Goal: Find specific page/section: Find specific page/section

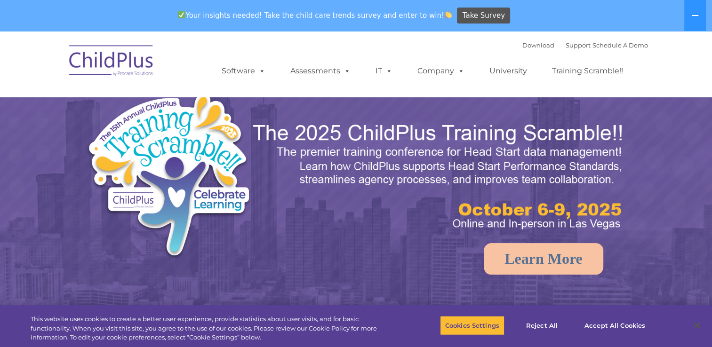
select select "MEDIUM"
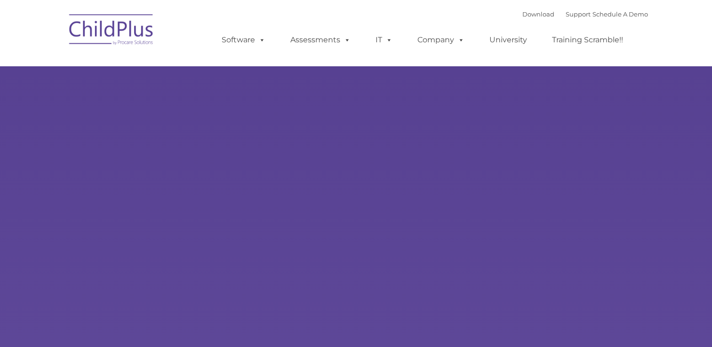
type input ""
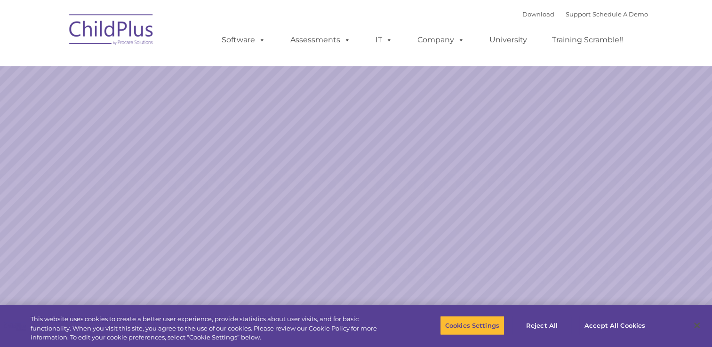
select select "MEDIUM"
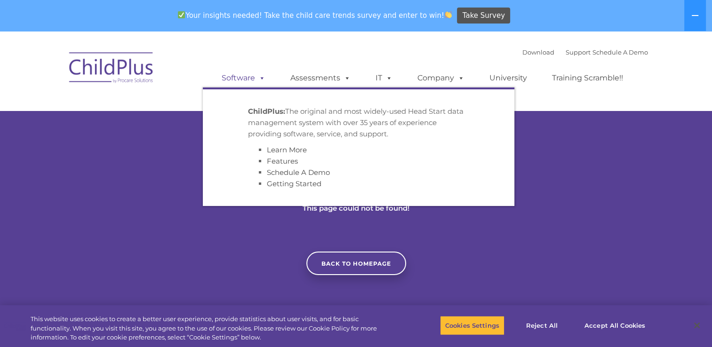
click at [248, 81] on link "Software" at bounding box center [243, 78] width 63 height 19
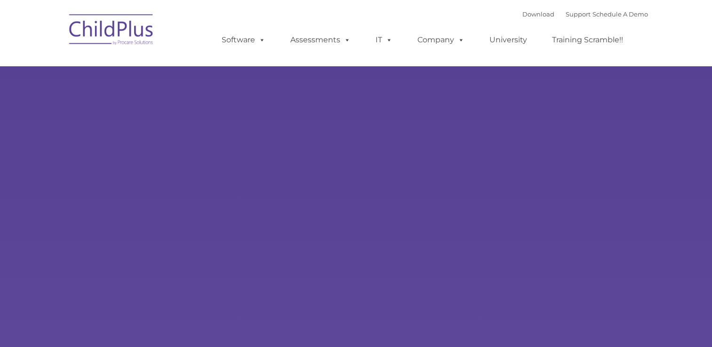
type input ""
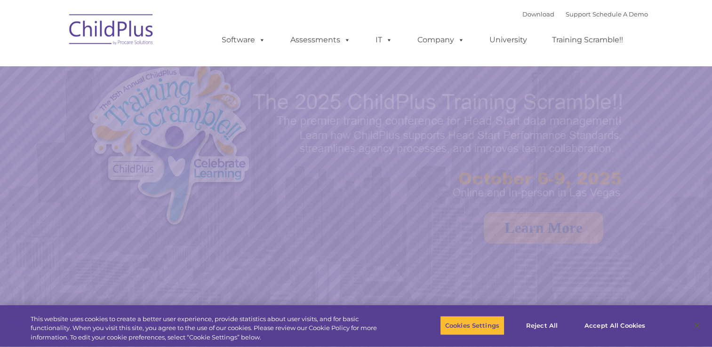
select select "MEDIUM"
